Goal: Task Accomplishment & Management: Manage account settings

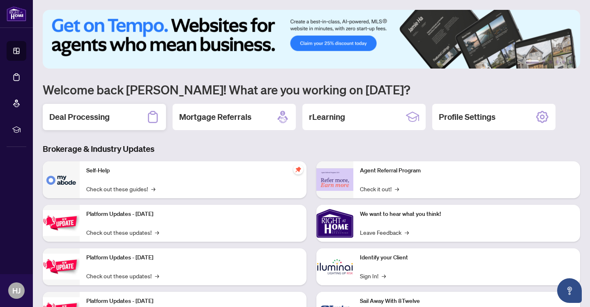
click at [111, 121] on div "Deal Processing" at bounding box center [104, 117] width 123 height 26
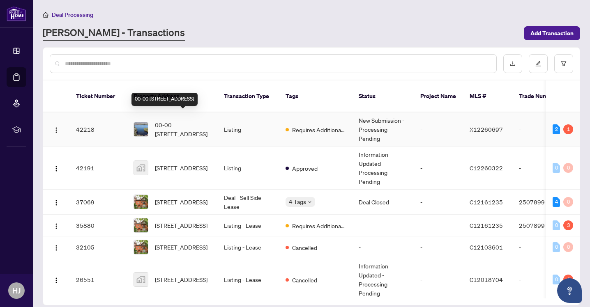
click at [180, 120] on span "00-00 [STREET_ADDRESS]" at bounding box center [183, 129] width 56 height 18
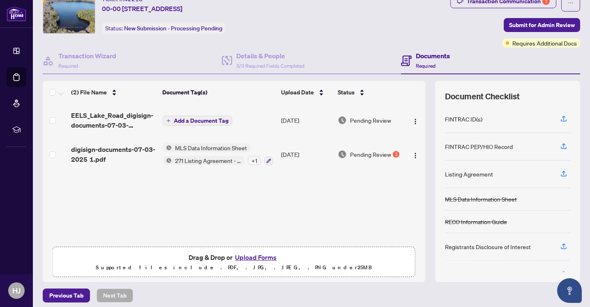
scroll to position [36, 0]
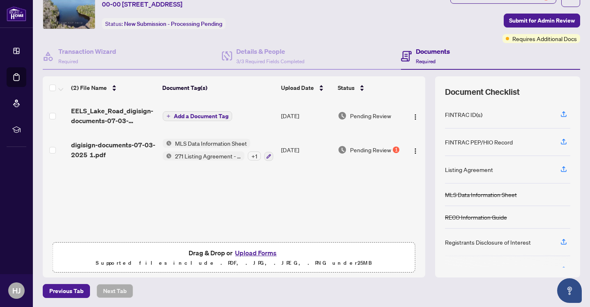
click at [245, 253] on button "Upload Forms" at bounding box center [255, 253] width 46 height 11
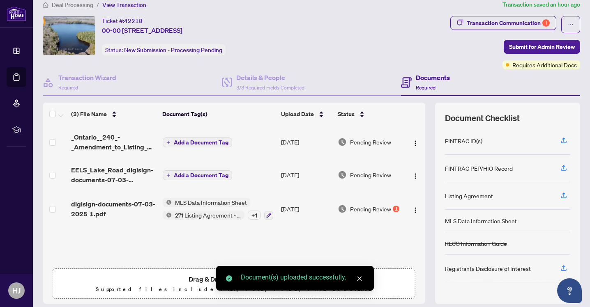
scroll to position [0, 0]
